Goal: Task Accomplishment & Management: Use online tool/utility

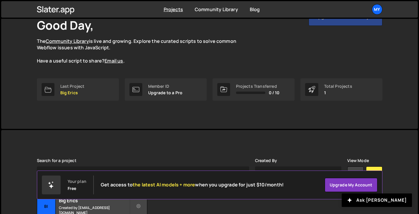
scroll to position [88, 0]
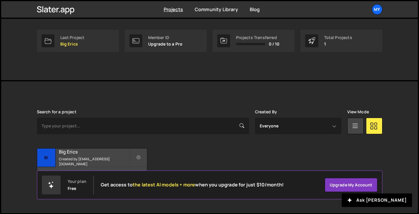
click at [63, 154] on h2 "Big Erics" at bounding box center [94, 151] width 71 height 6
click at [88, 159] on small "Created by [EMAIL_ADDRESS][DOMAIN_NAME]" at bounding box center [94, 161] width 71 height 10
click at [93, 152] on h2 "Big Erics" at bounding box center [94, 151] width 71 height 6
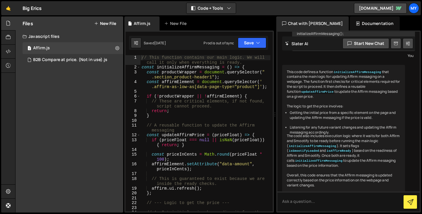
scroll to position [590, 0]
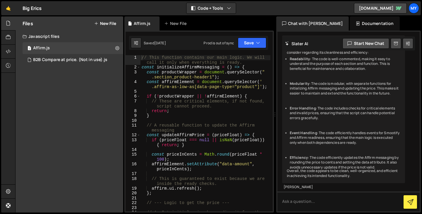
click at [106, 24] on button "New File" at bounding box center [105, 23] width 22 height 5
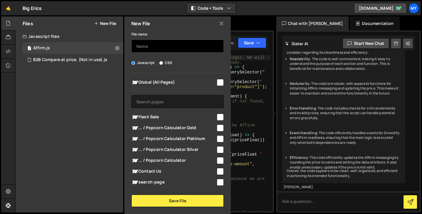
click at [161, 42] on input "text" at bounding box center [177, 46] width 92 height 13
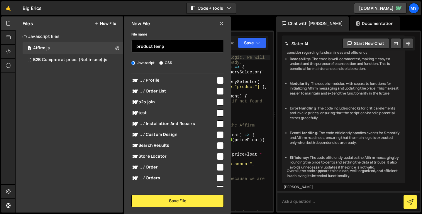
scroll to position [301, 0]
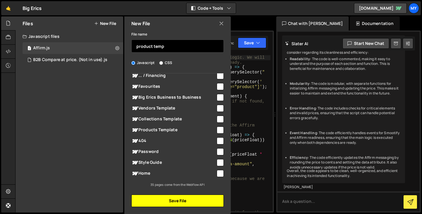
type input "product temp"
click at [214, 198] on button "Save File" at bounding box center [177, 200] width 92 height 12
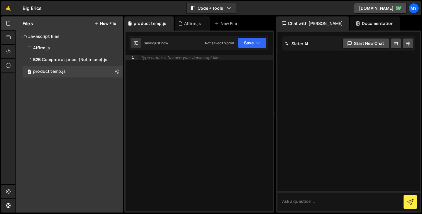
click at [214, 198] on div "Type cmd + s to save your Javascript file." at bounding box center [205, 138] width 135 height 166
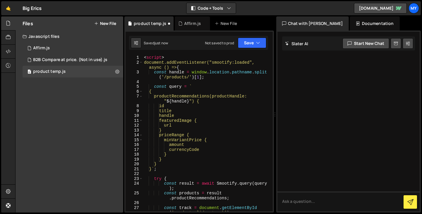
click at [209, 61] on div "< script > document.addEventListener("smootify:loaded", async () => { const han…" at bounding box center [206, 140] width 127 height 171
type textarea "document.addEventListener("smootify:loaded", async () => {"
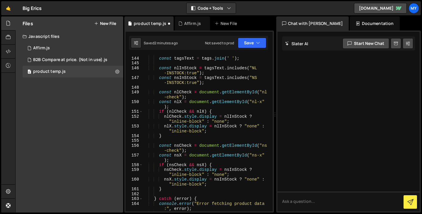
scroll to position [953, 0]
